Goal: Task Accomplishment & Management: Use online tool/utility

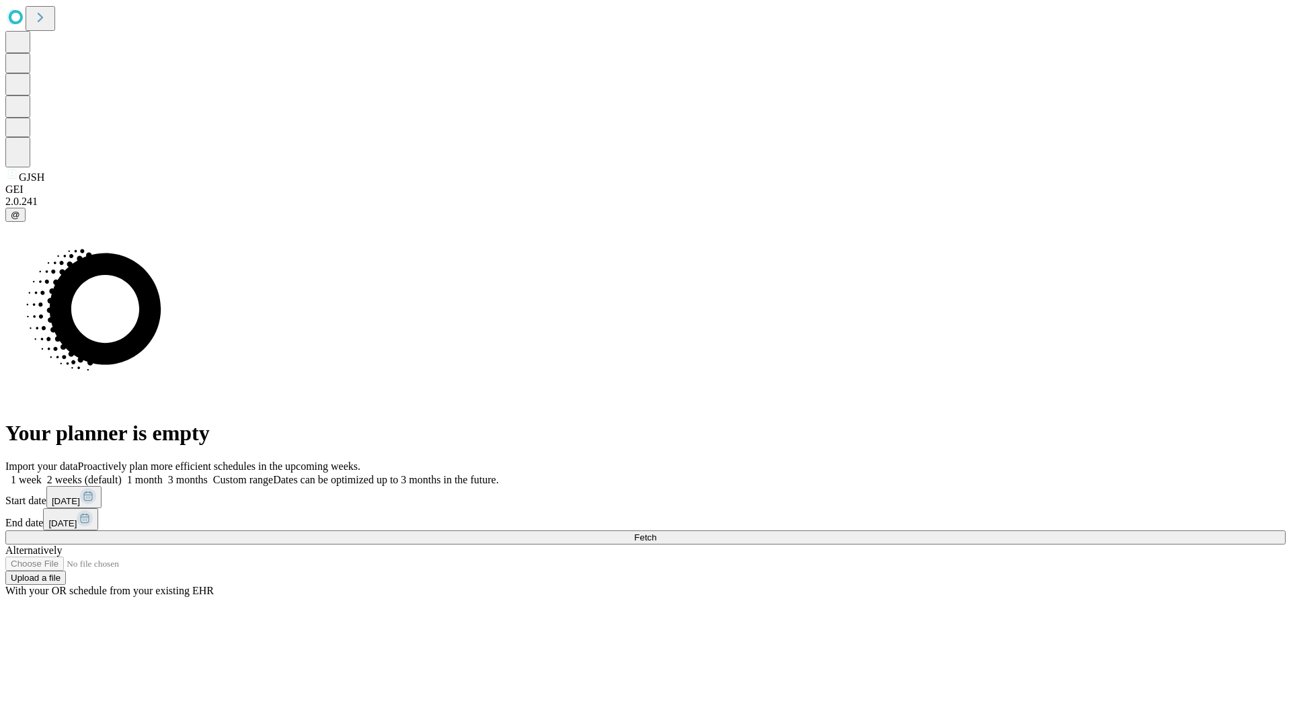
click at [656, 533] on span "Fetch" at bounding box center [645, 538] width 22 height 10
